Goal: Task Accomplishment & Management: Manage account settings

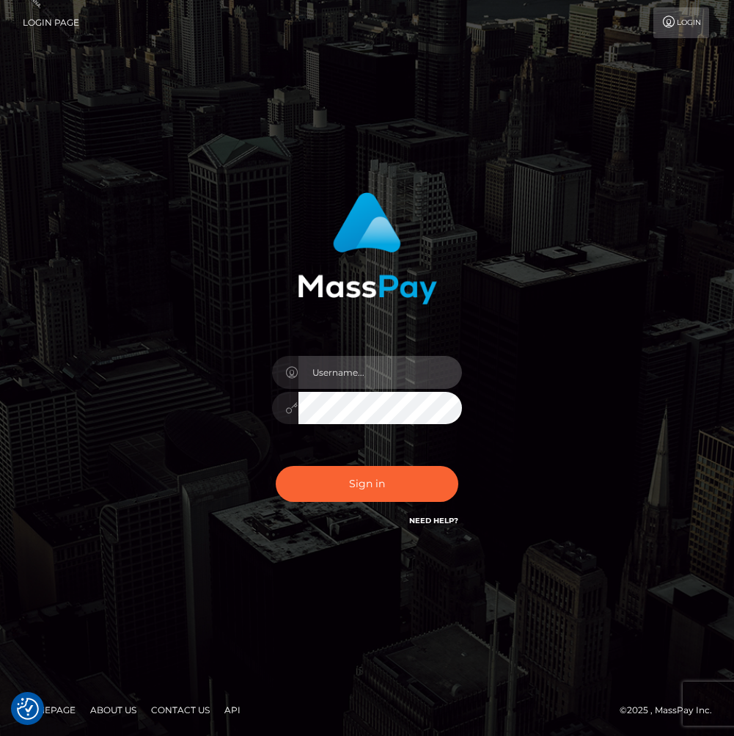
type input "Veska.megabonanza"
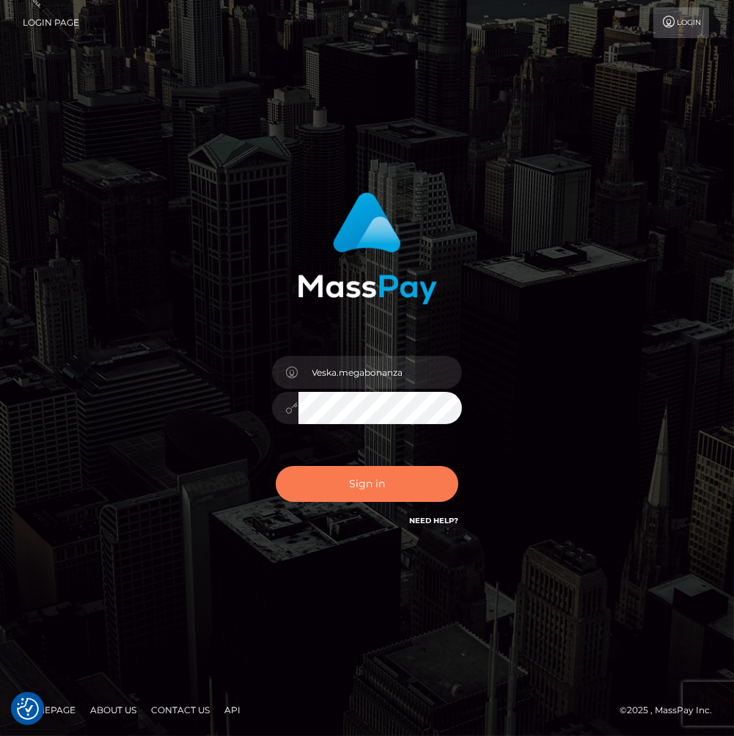
click at [373, 478] on button "Sign in" at bounding box center [367, 484] width 183 height 36
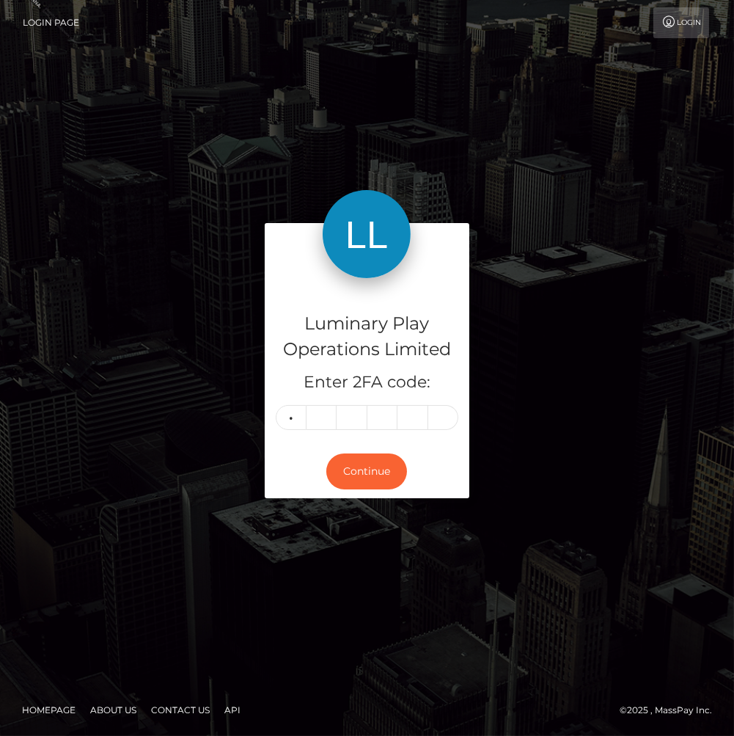
type input "2"
type input "0"
type input "6"
type input "1"
type input "5"
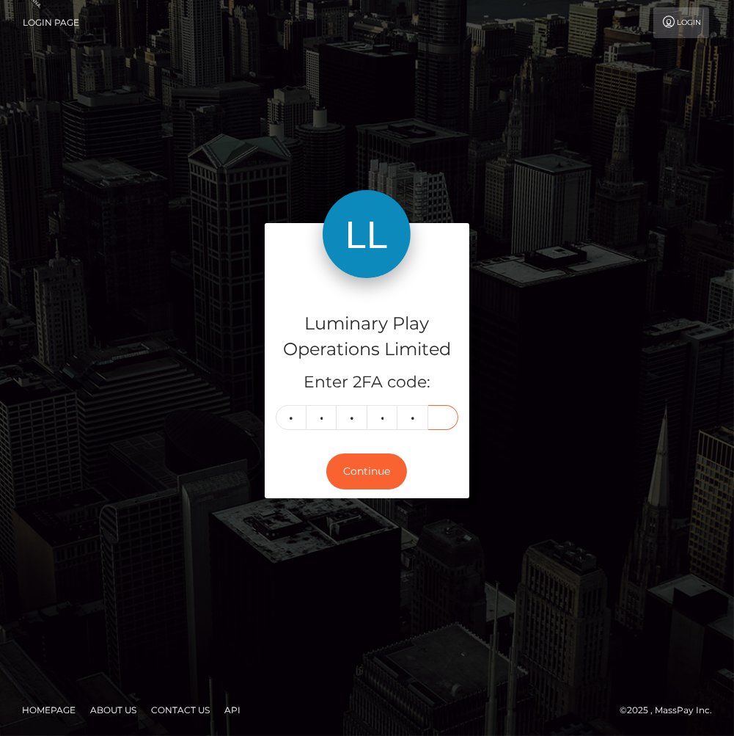
type input "3"
